Goal: Task Accomplishment & Management: Use online tool/utility

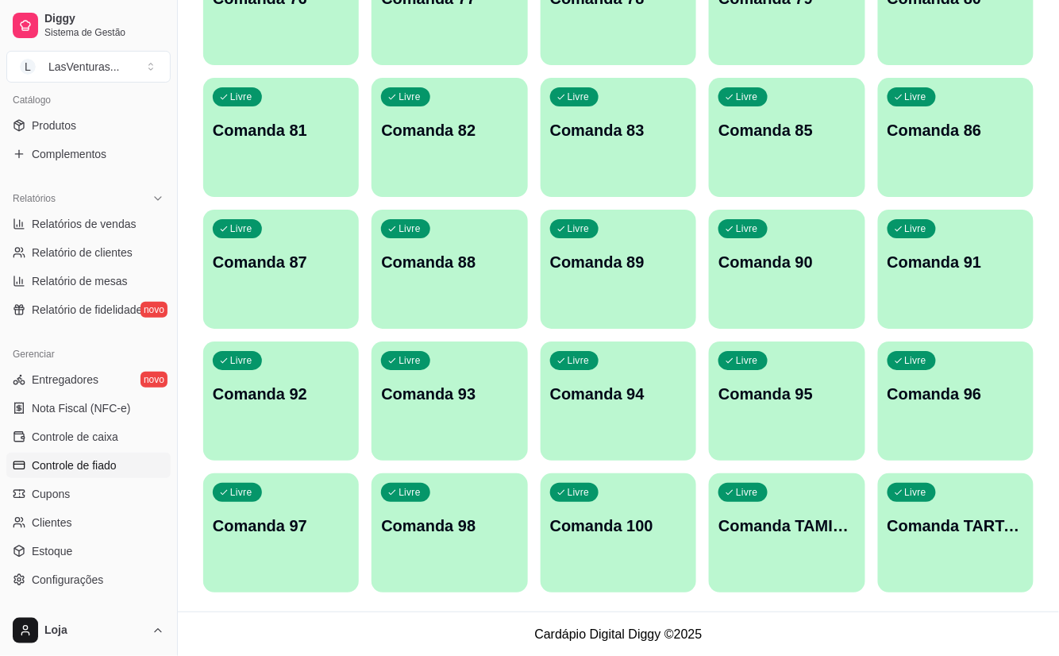
scroll to position [486, 0]
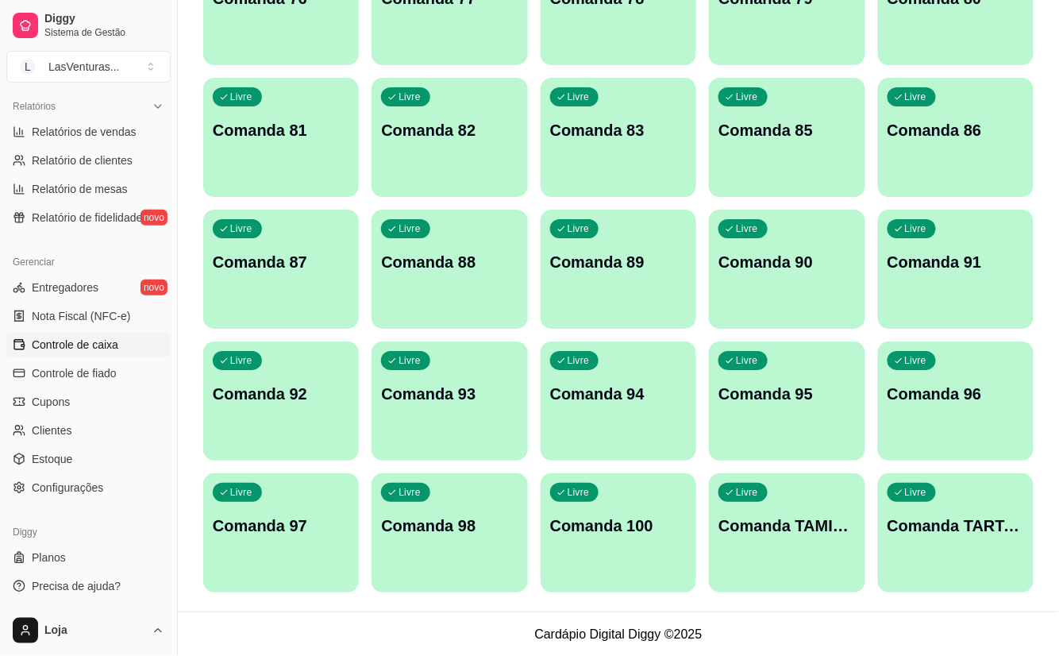
click at [57, 263] on span "Controle de caixa" at bounding box center [75, 344] width 87 height 16
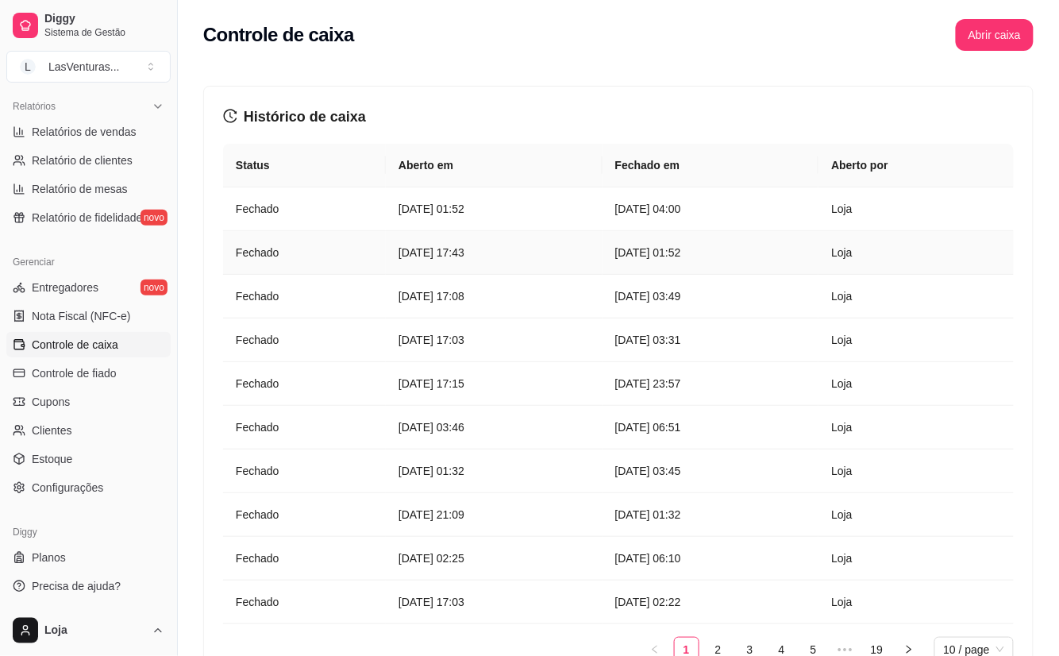
click at [521, 252] on article "[DATE] 01:52" at bounding box center [710, 252] width 191 height 17
click at [521, 23] on button "Abrir caixa" at bounding box center [993, 35] width 75 height 31
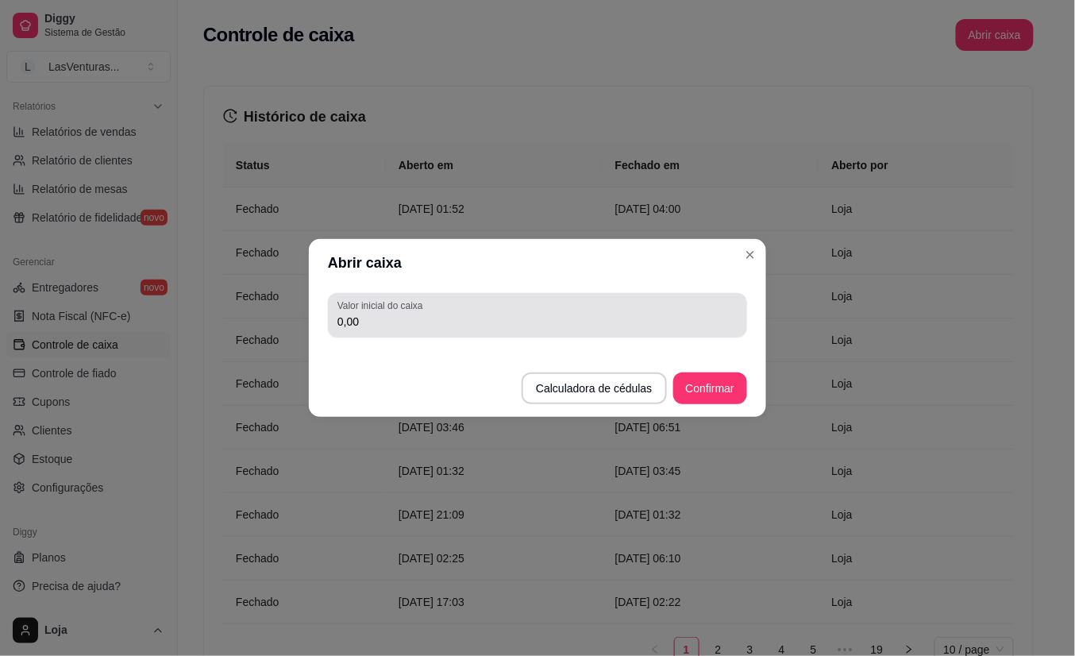
click at [521, 263] on input "0,00" at bounding box center [537, 321] width 400 height 16
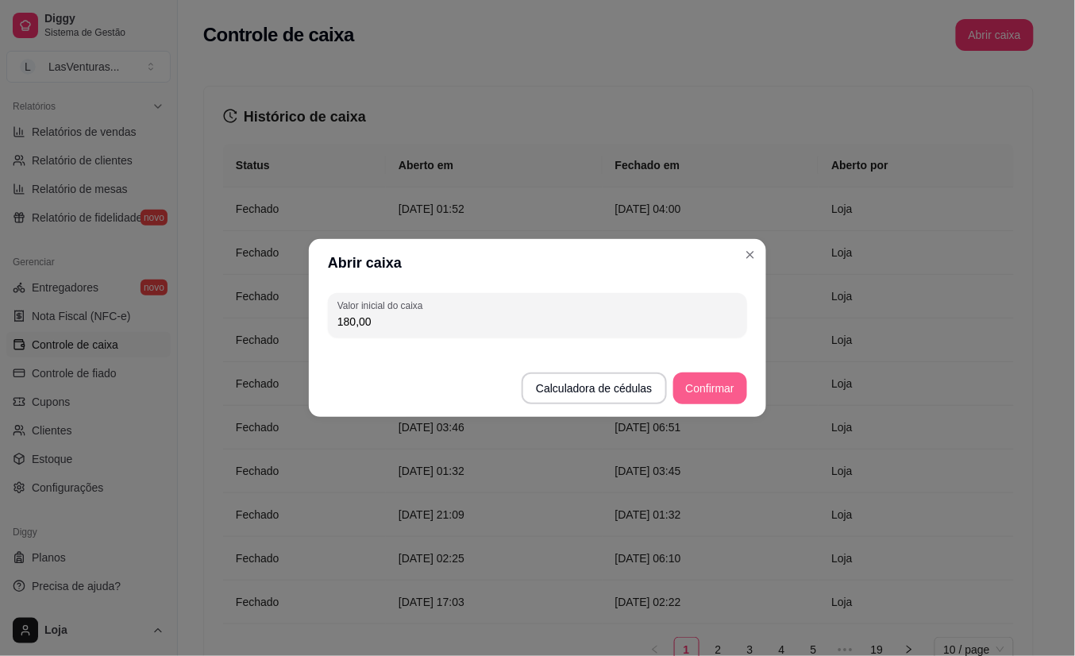
type input "180,00"
click at [521, 263] on button "Confirmar" at bounding box center [710, 388] width 74 height 32
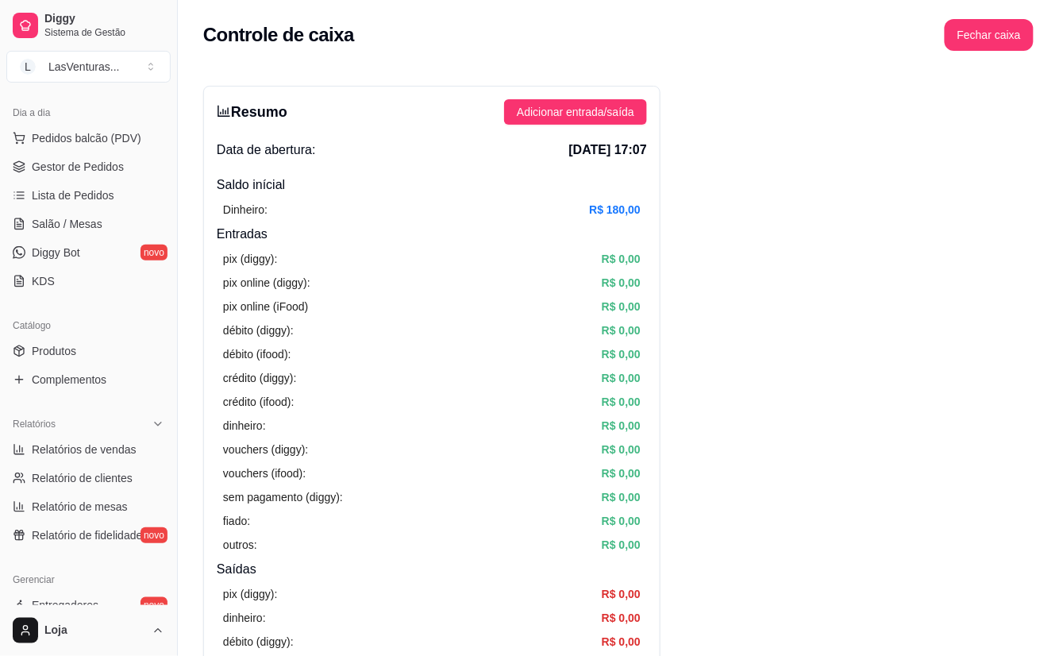
scroll to position [78, 0]
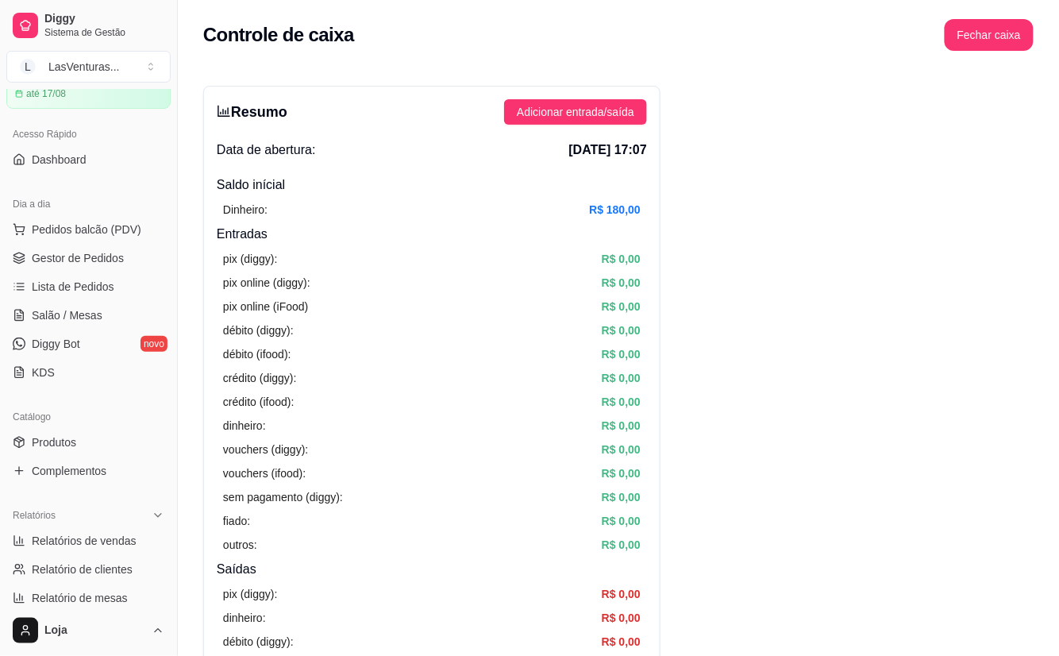
drag, startPoint x: 163, startPoint y: 198, endPoint x: 952, endPoint y: 341, distance: 801.7
click at [57, 263] on span "Lista de Pedidos" at bounding box center [73, 287] width 83 height 16
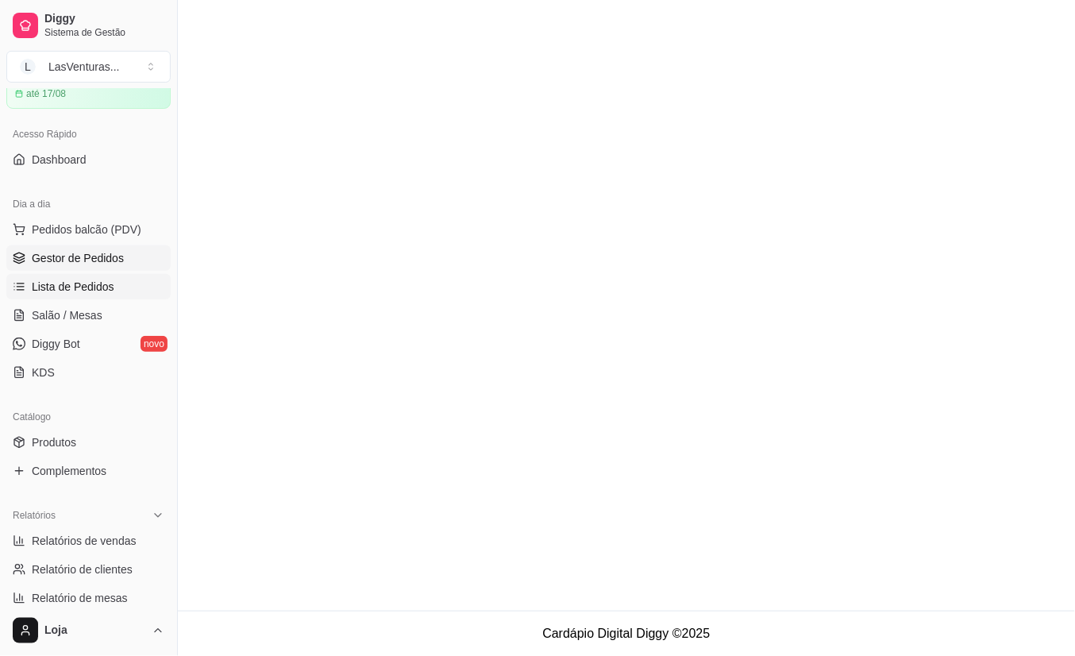
click at [57, 246] on link "Gestor de Pedidos" at bounding box center [88, 257] width 164 height 25
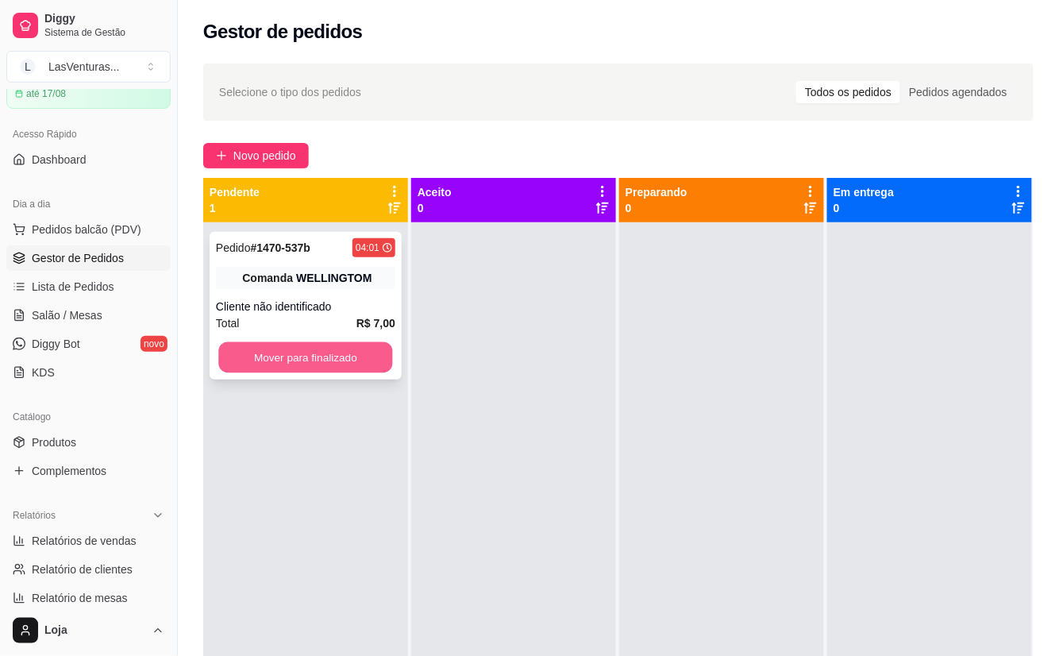
click at [327, 263] on button "Mover para finalizado" at bounding box center [305, 357] width 174 height 31
